Goal: Task Accomplishment & Management: Manage account settings

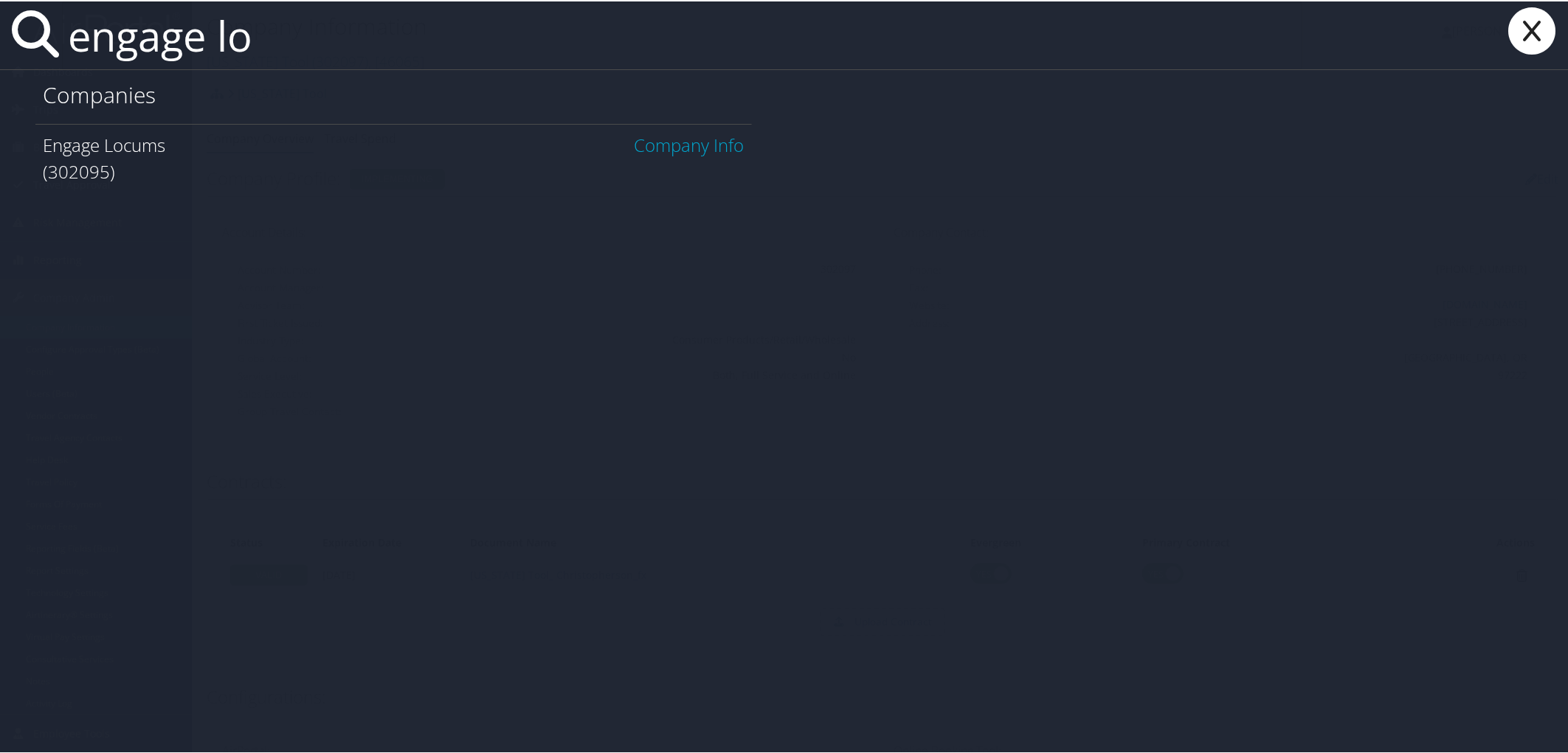
type input "engage lo"
click at [634, 143] on link "Company Info" at bounding box center [689, 143] width 110 height 24
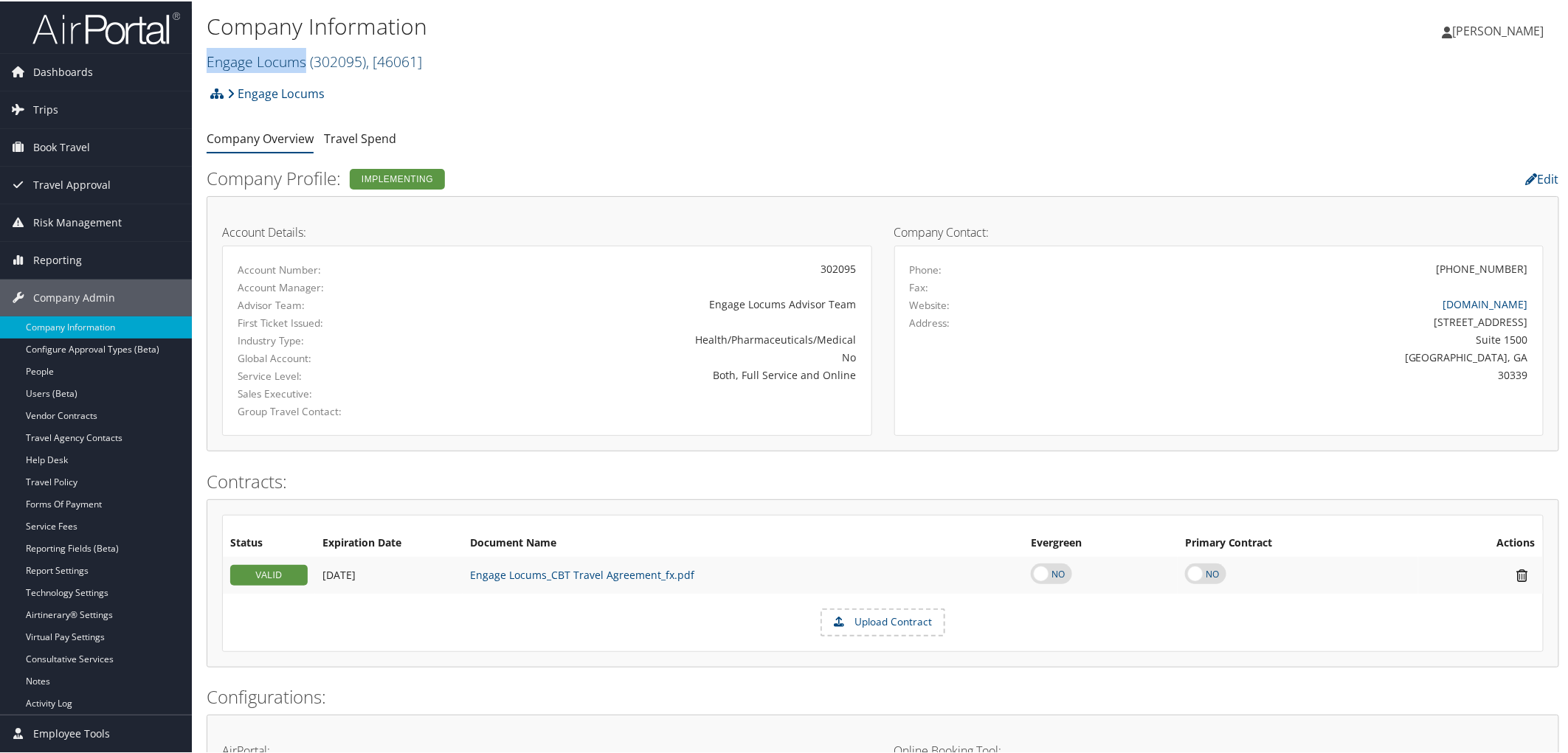
drag, startPoint x: 208, startPoint y: 58, endPoint x: 305, endPoint y: 62, distance: 97.1
click at [305, 62] on link "Engage Locums ( 302095 ) , [ 46061 ]" at bounding box center [313, 60] width 215 height 20
copy link "Engage Locums"
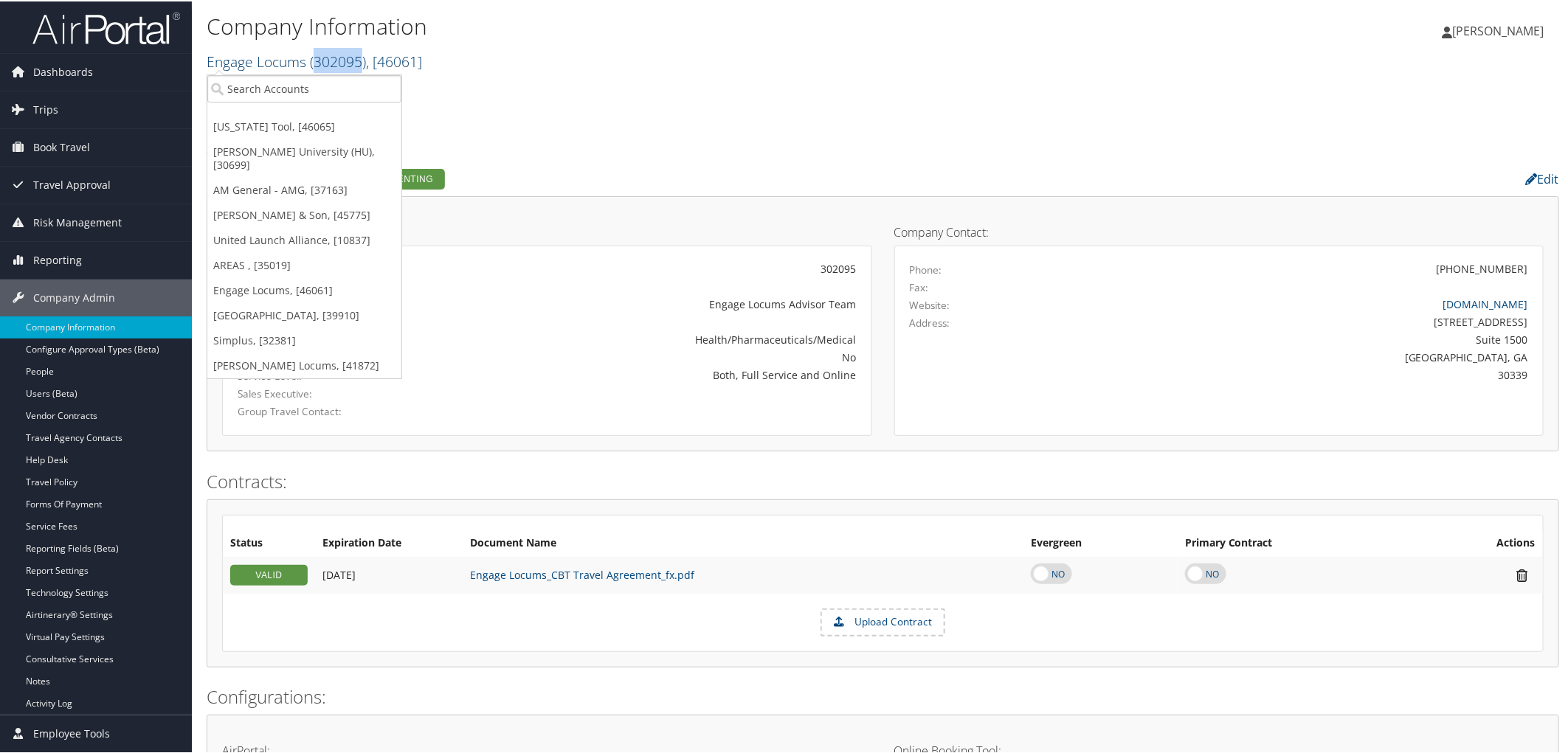
drag, startPoint x: 313, startPoint y: 53, endPoint x: 360, endPoint y: 59, distance: 47.4
click at [360, 59] on span "( 302095 )" at bounding box center [338, 60] width 56 height 20
copy span "302095"
click at [1447, 304] on link "www.engagelocums.com" at bounding box center [1485, 302] width 85 height 14
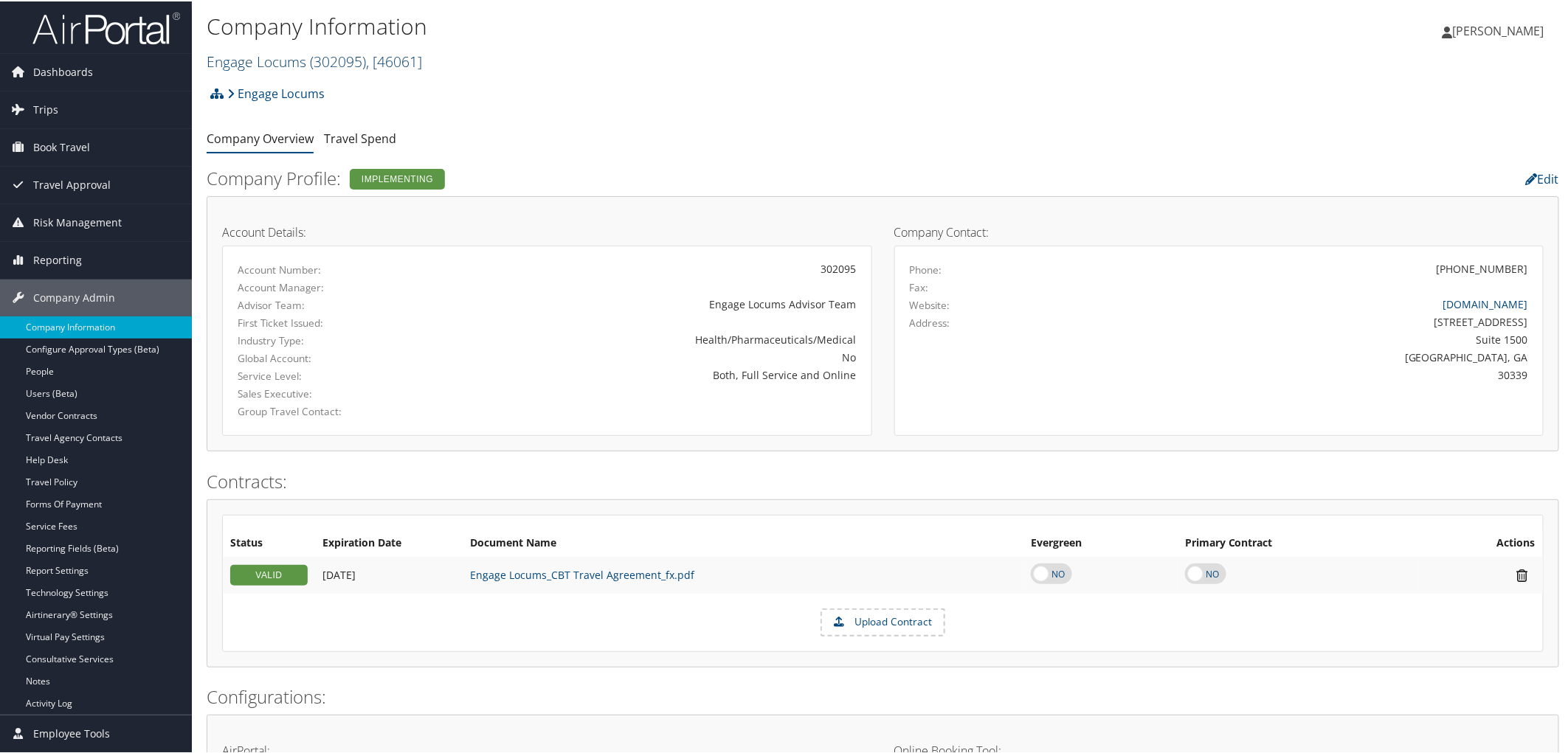
click at [224, 54] on link "Engage Locums ( 302095 ) , [ 46061 ]" at bounding box center [313, 60] width 215 height 20
click at [229, 84] on input "search" at bounding box center [304, 87] width 194 height 27
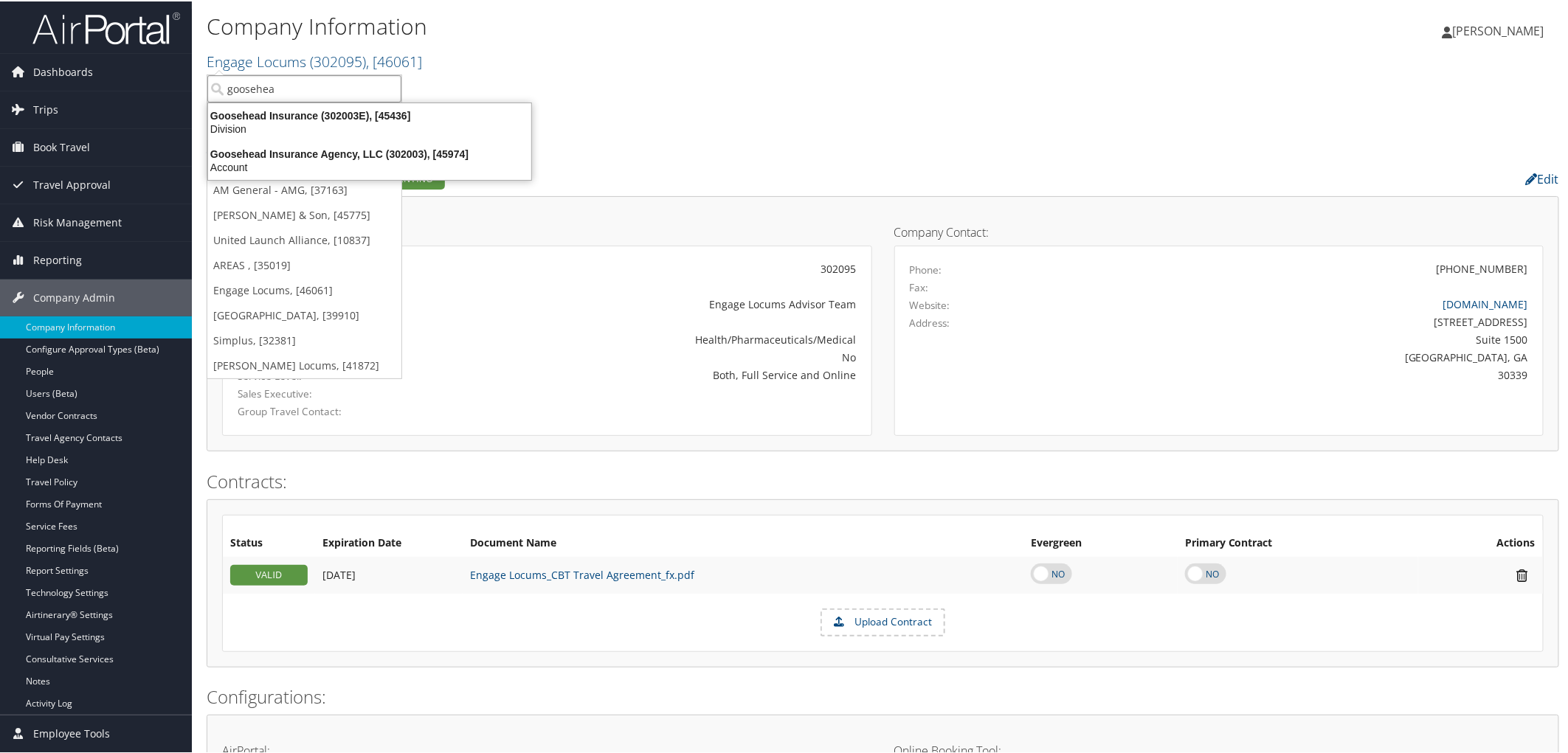
type input "goosehead"
click at [284, 160] on div "Account" at bounding box center [369, 166] width 341 height 13
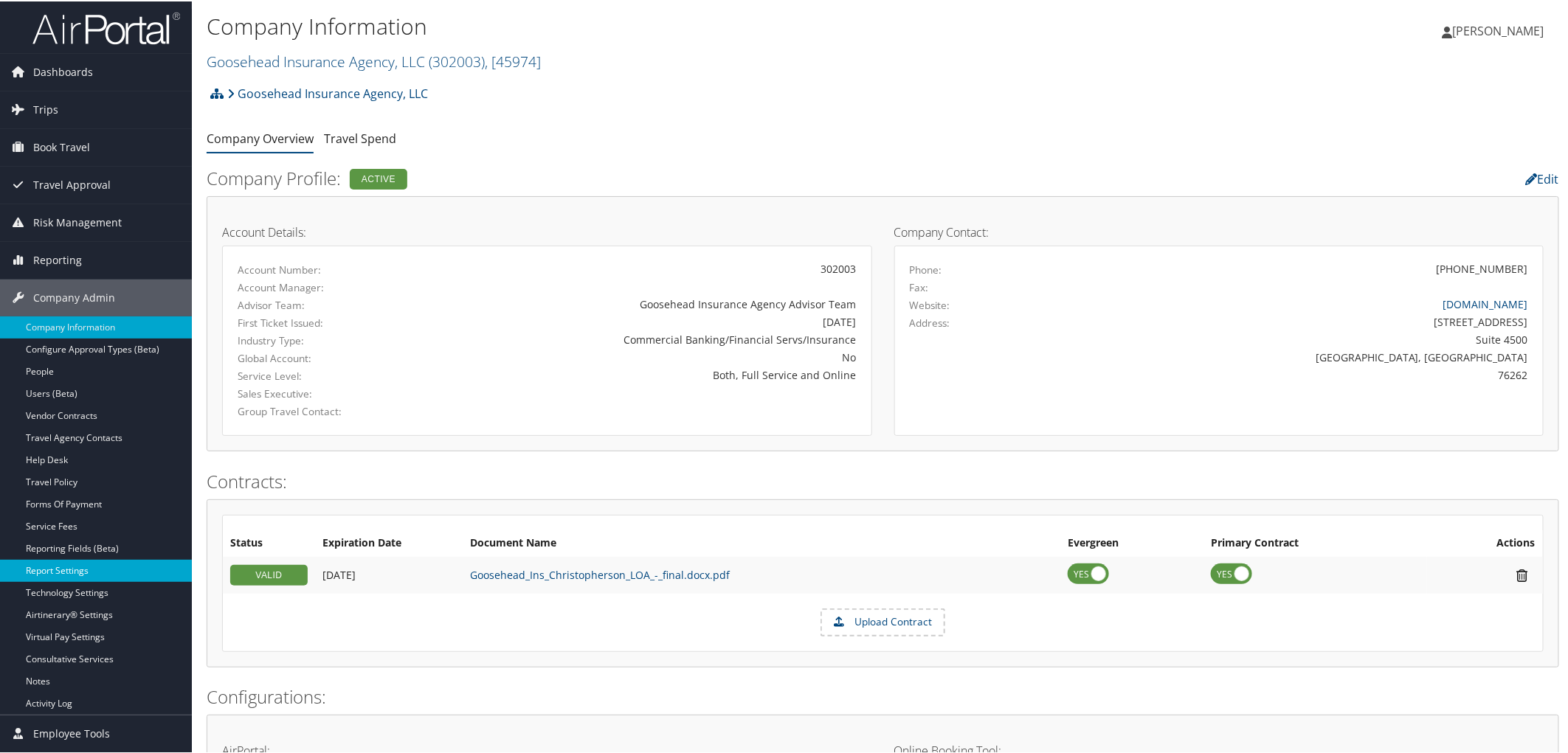
click at [80, 565] on link "Report Settings" at bounding box center [95, 569] width 191 height 22
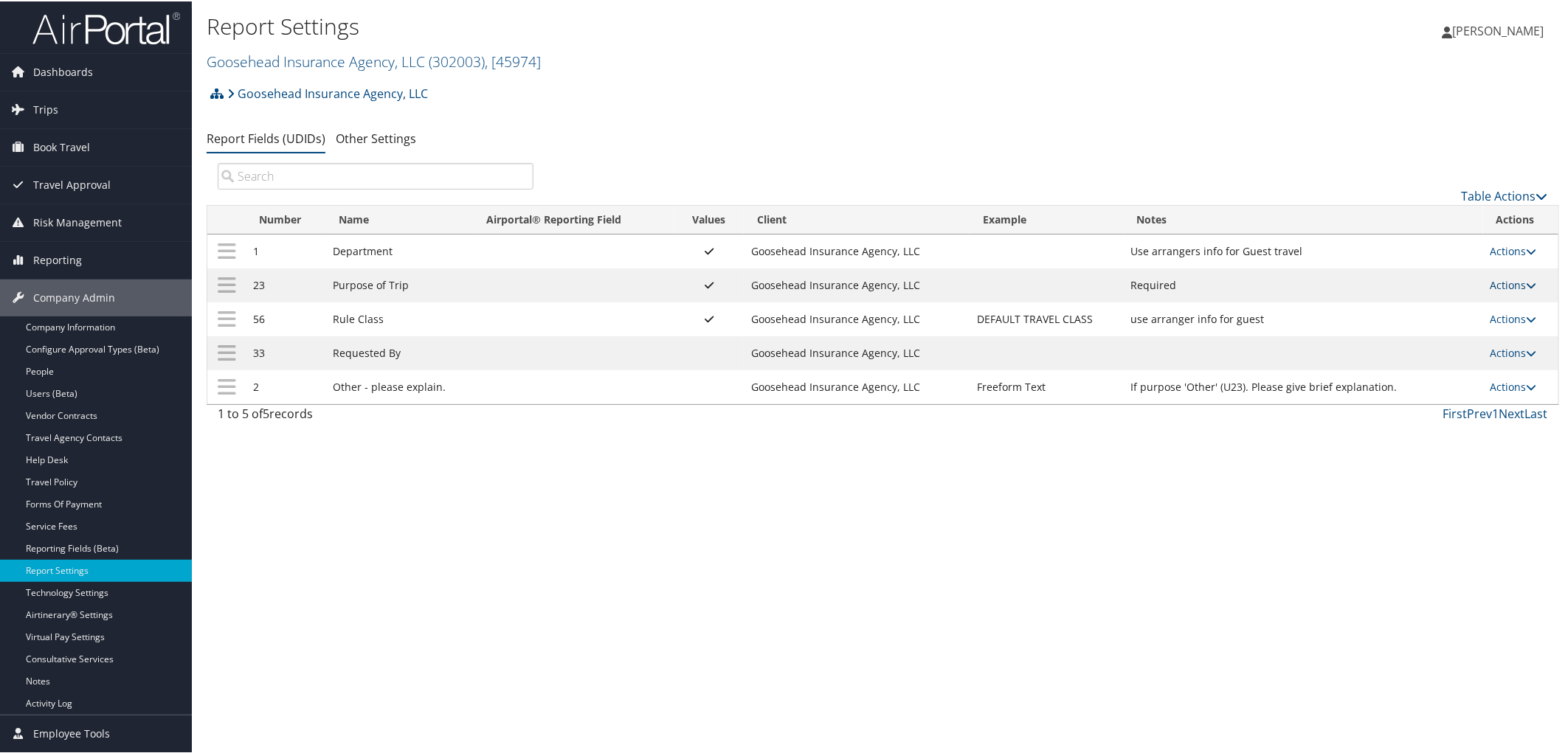
click at [1504, 285] on link "Actions" at bounding box center [1513, 283] width 47 height 14
click at [1454, 306] on link "Update Report Field Values" at bounding box center [1451, 307] width 160 height 25
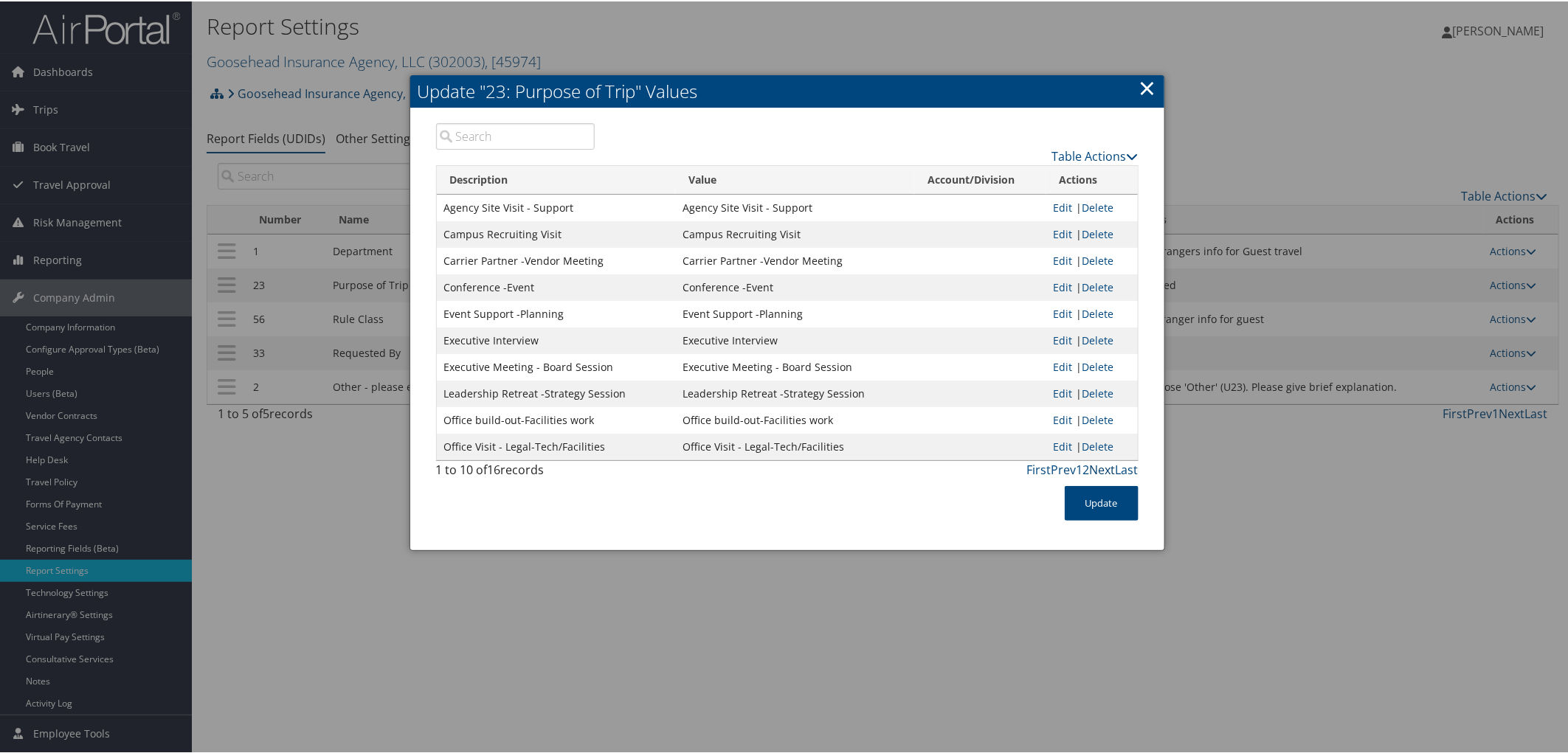
click at [1092, 466] on link "Next" at bounding box center [1102, 469] width 26 height 16
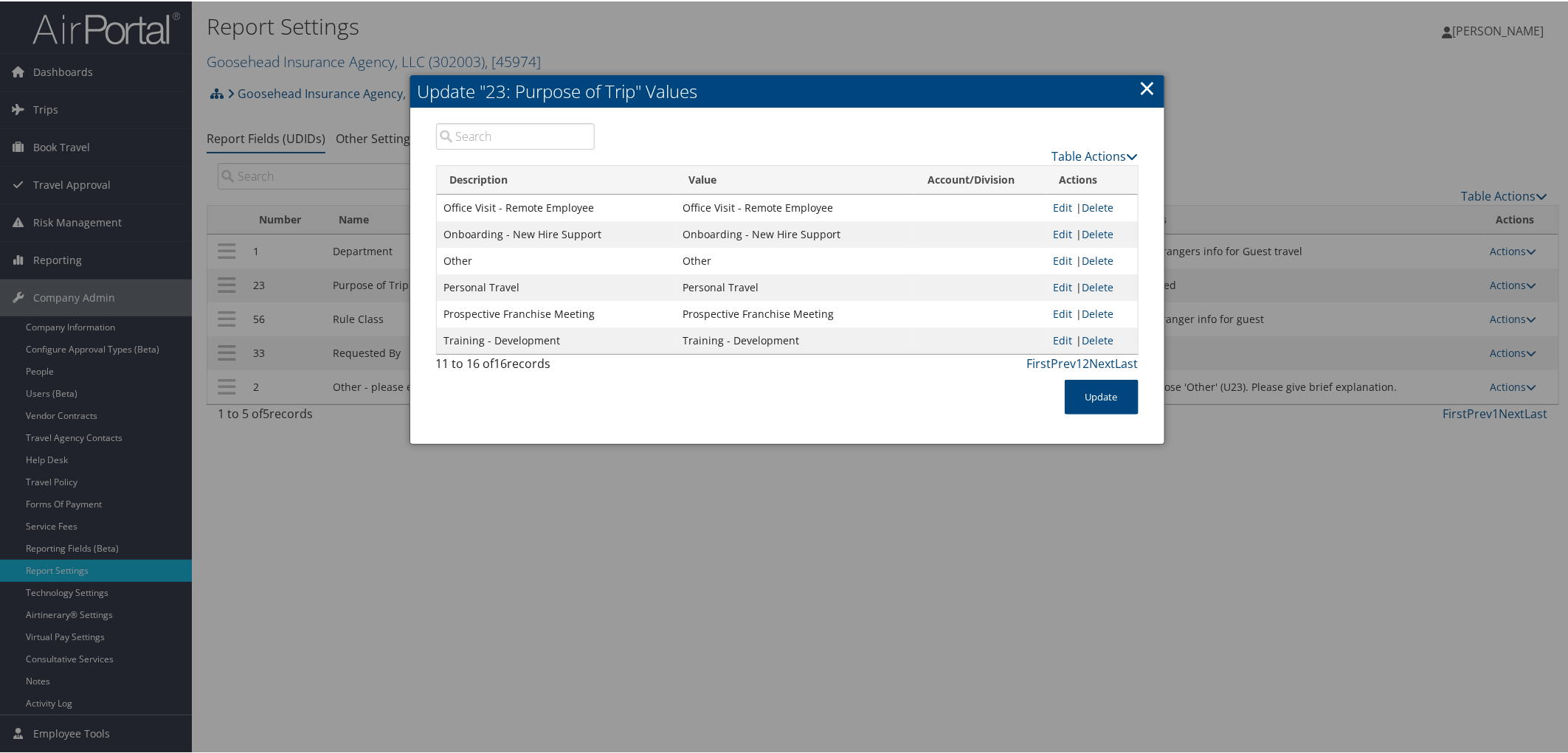
click at [1144, 86] on link "×" at bounding box center [1147, 86] width 17 height 30
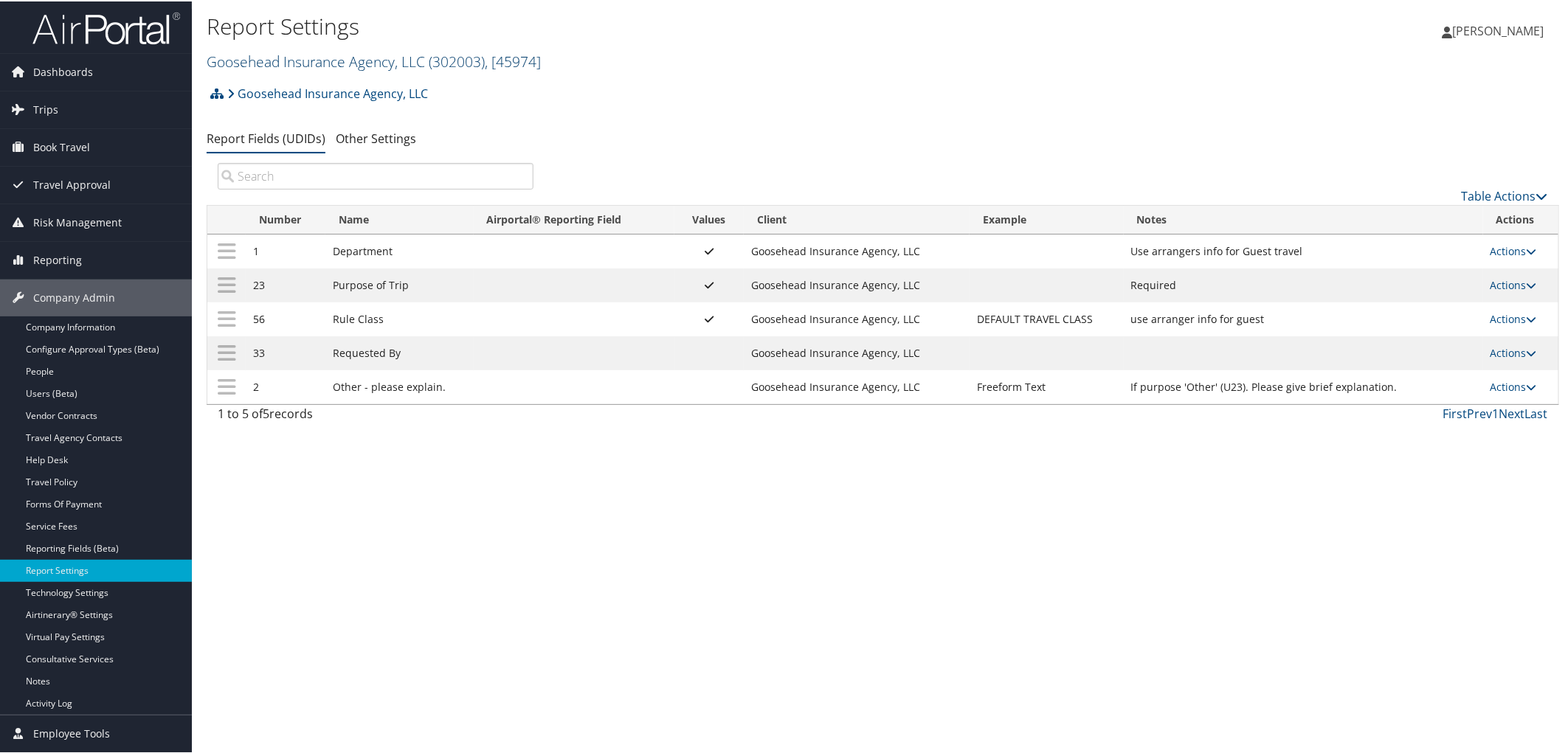
click at [285, 62] on link "Goosehead Insurance Agency, LLC ( 302003 ) , [ 45974 ]" at bounding box center [373, 60] width 334 height 20
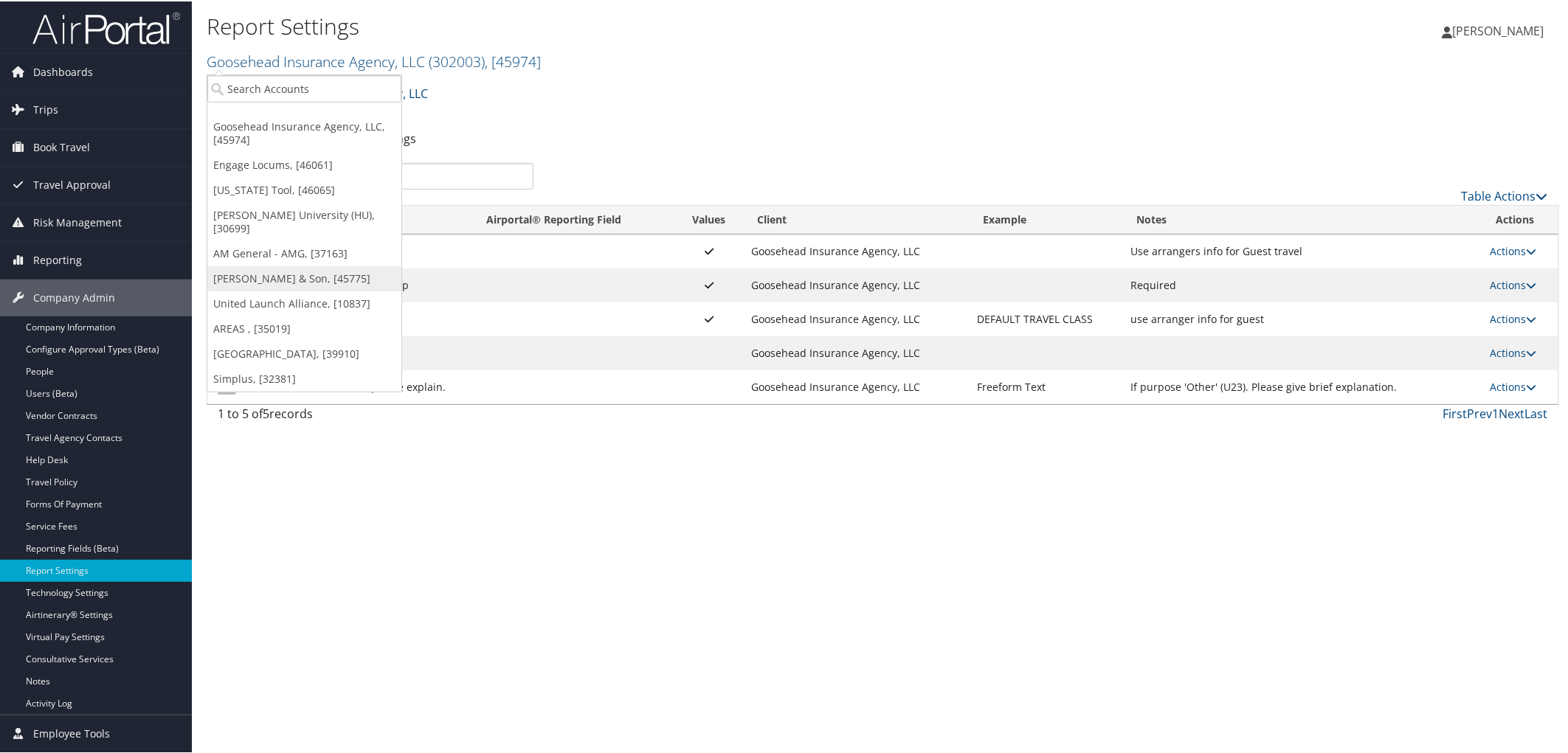
click at [254, 267] on link "[PERSON_NAME] & Son, [45775]" at bounding box center [304, 277] width 194 height 25
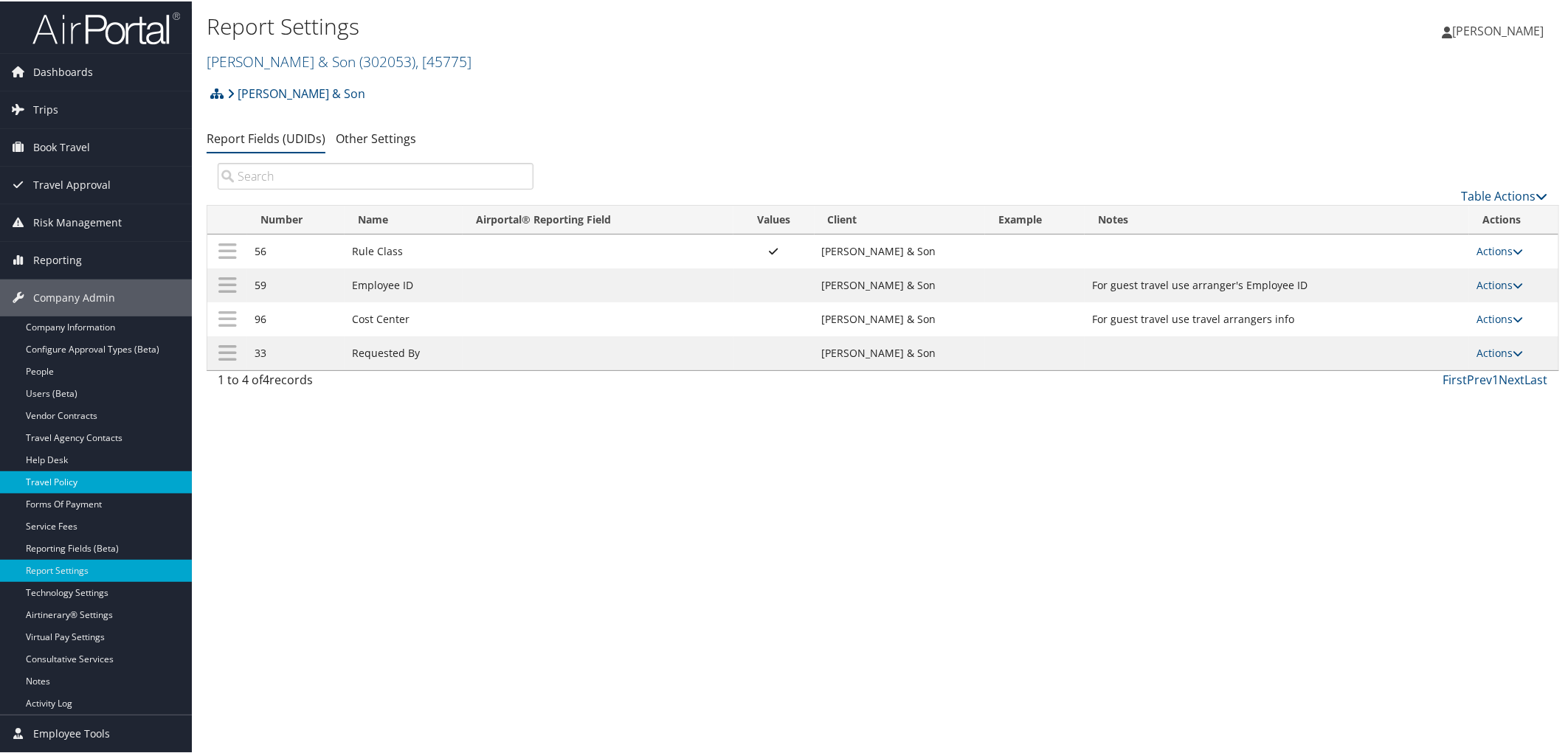
click at [70, 475] on link "Travel Policy" at bounding box center [95, 481] width 191 height 22
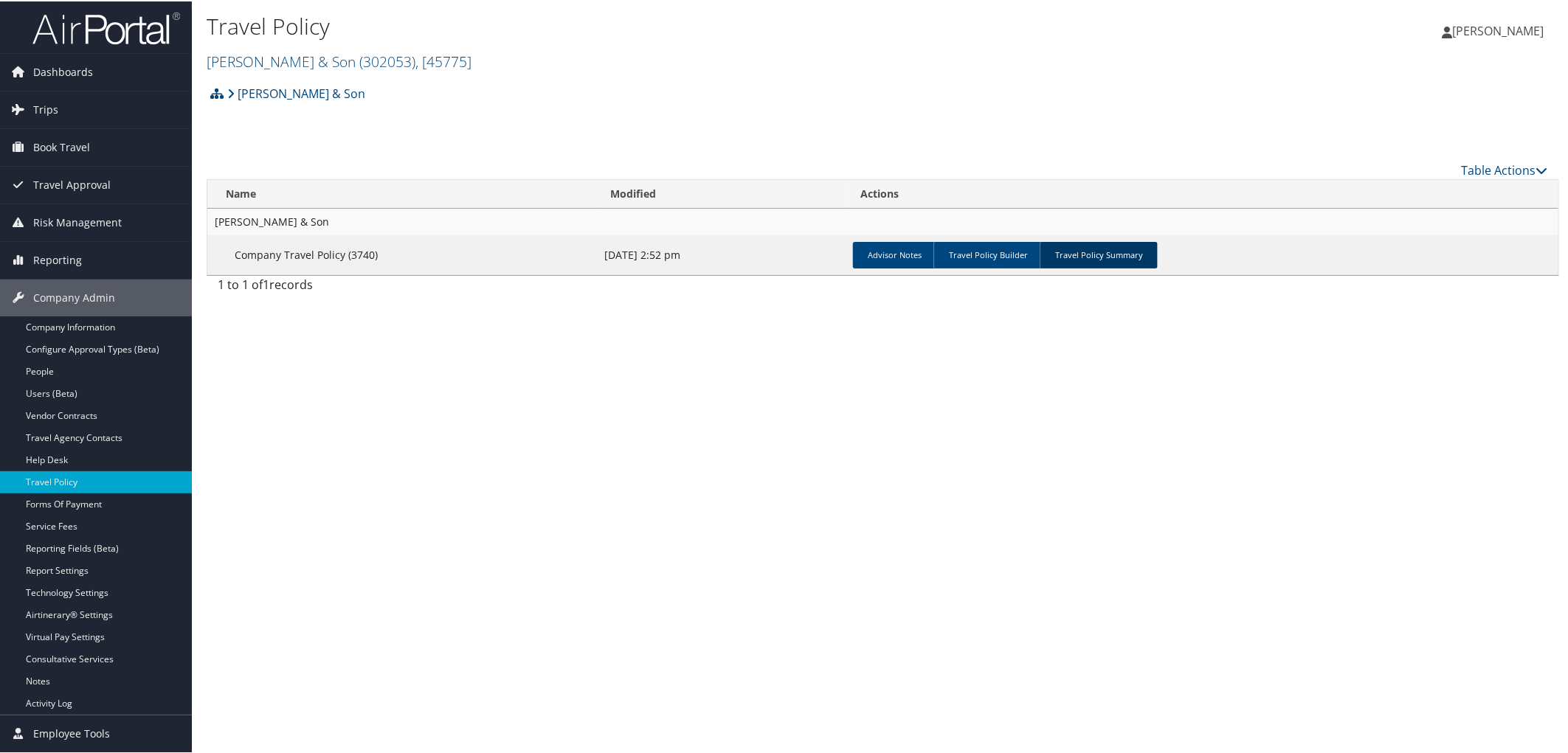
click at [1085, 254] on link "Travel Policy Summary" at bounding box center [1099, 253] width 118 height 27
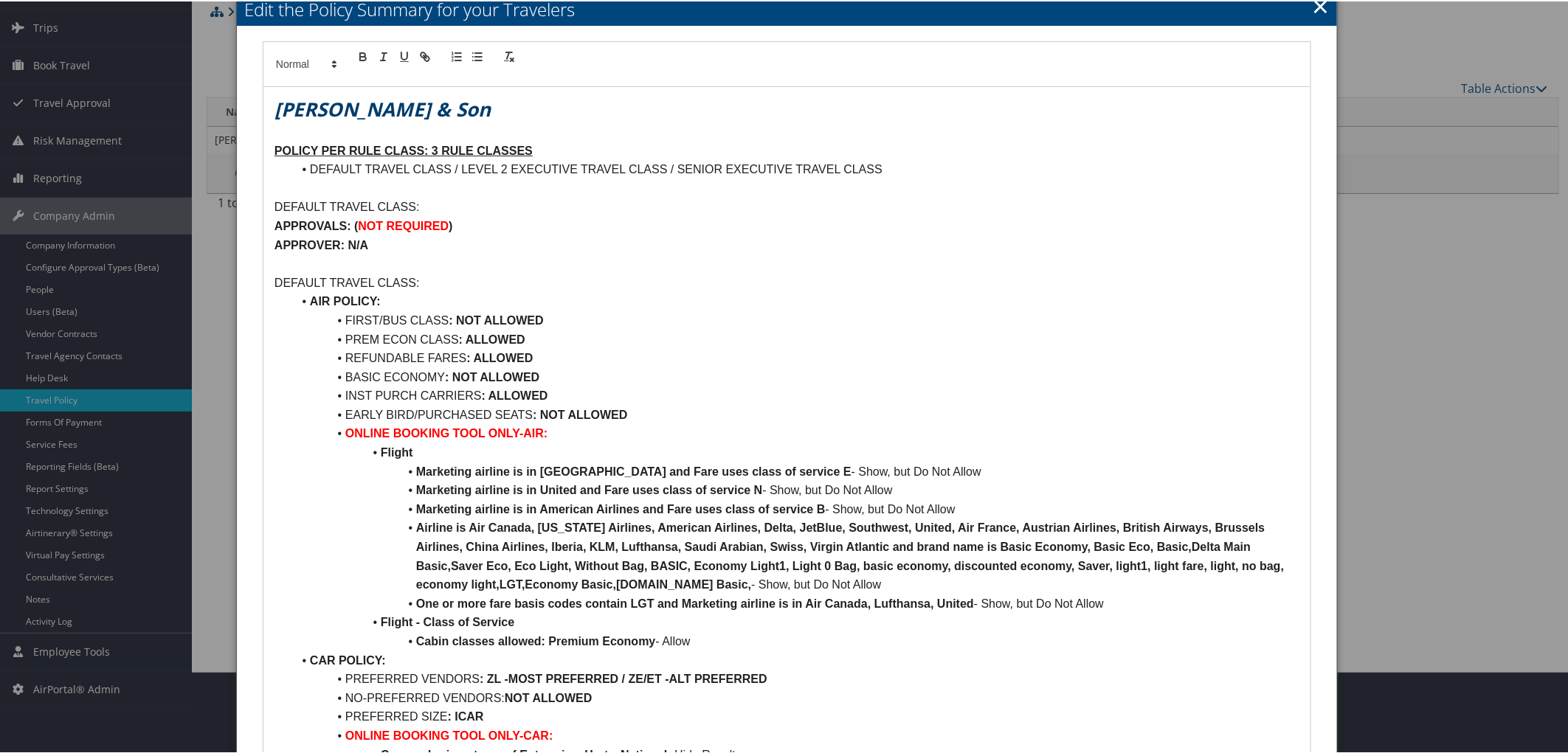
scroll to position [164, 0]
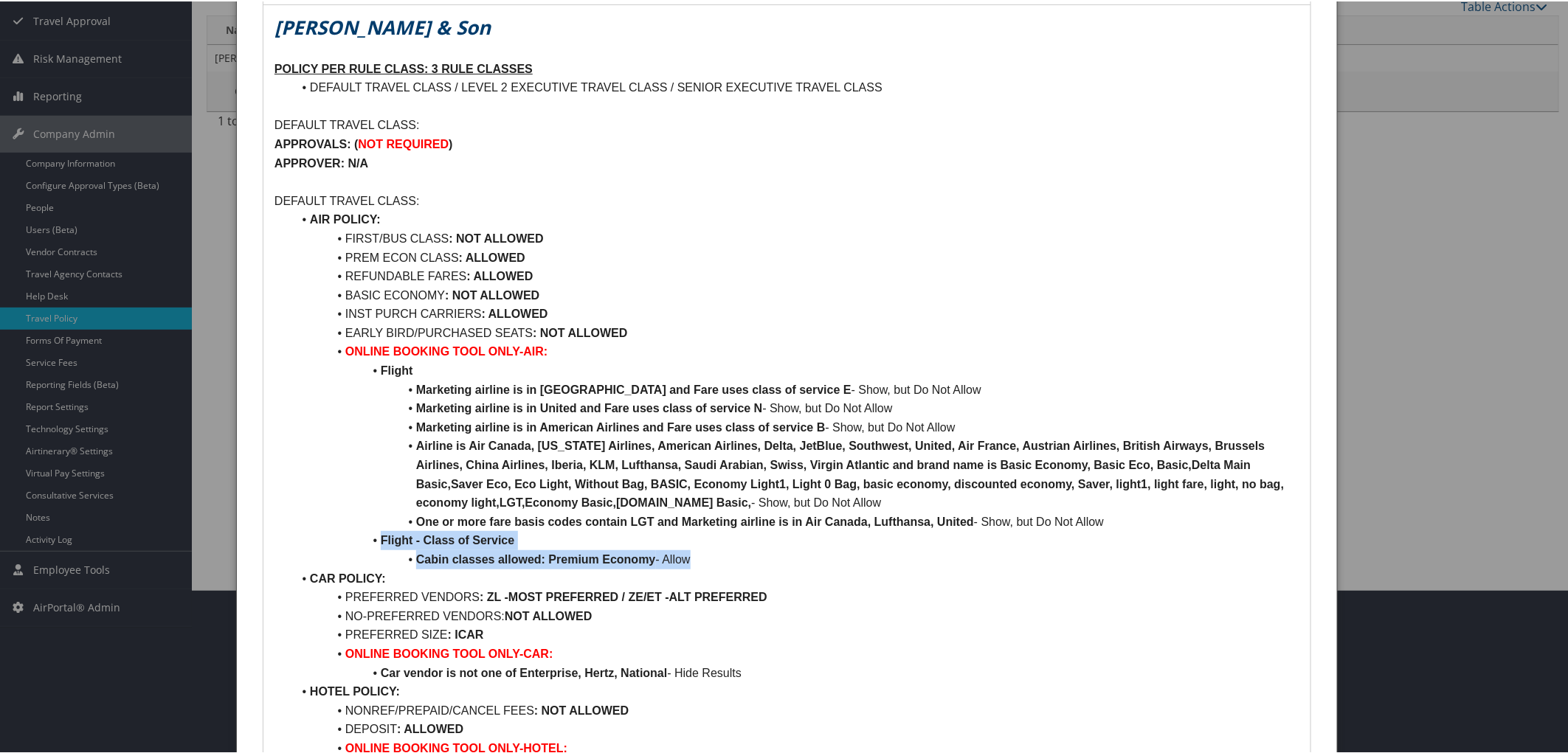
drag, startPoint x: 371, startPoint y: 540, endPoint x: 702, endPoint y: 555, distance: 331.3
click at [702, 555] on ul "AIR POLICY: FIRST/BUS CLASS : NOT ALLOWED PREM ECON CLASS : ALLOWED REFUNDABLE …" at bounding box center [787, 539] width 1025 height 661
copy ul "Flight - Class of Service Cabin classes allowed: Premium Economy - Allow"
click at [1465, 208] on div at bounding box center [787, 376] width 1574 height 753
